Goal: Find specific page/section: Find specific page/section

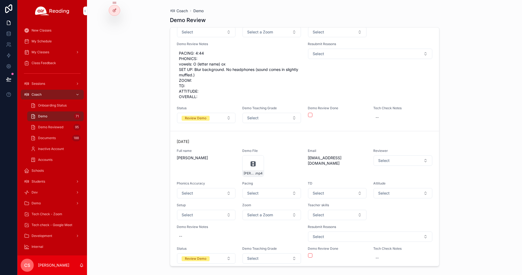
scroll to position [7414, 0]
